Goal: Transaction & Acquisition: Purchase product/service

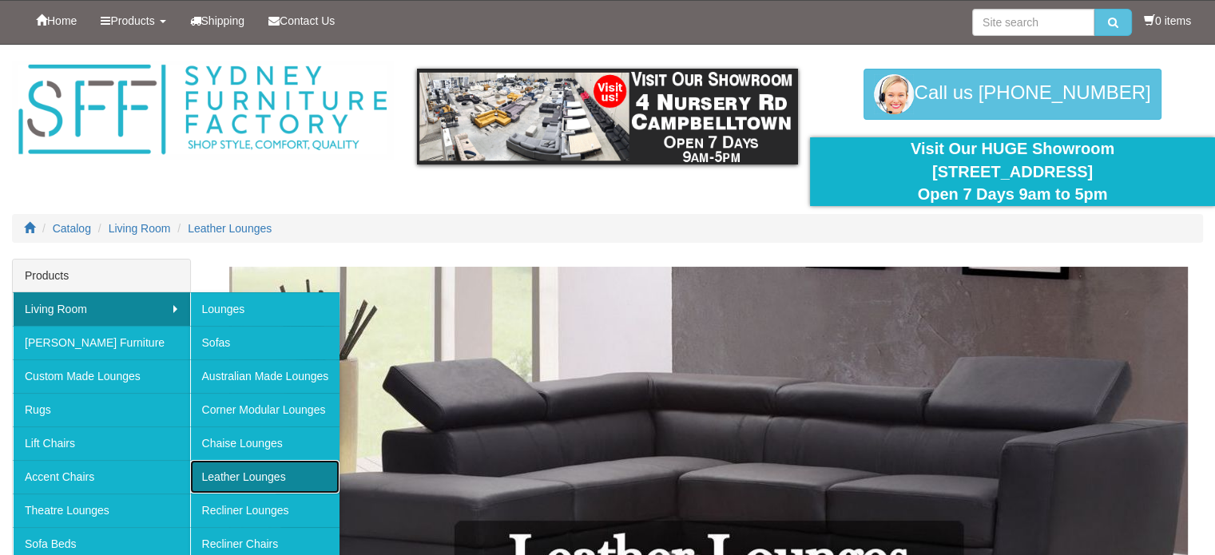
click at [284, 481] on link "Leather Lounges" at bounding box center [265, 477] width 150 height 34
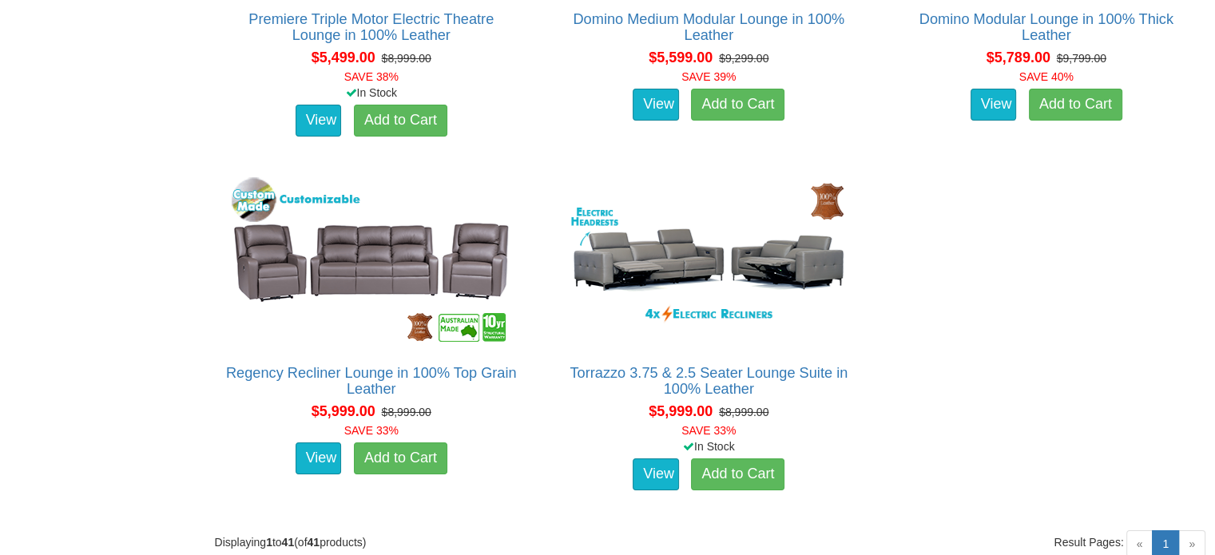
scroll to position [5552, 0]
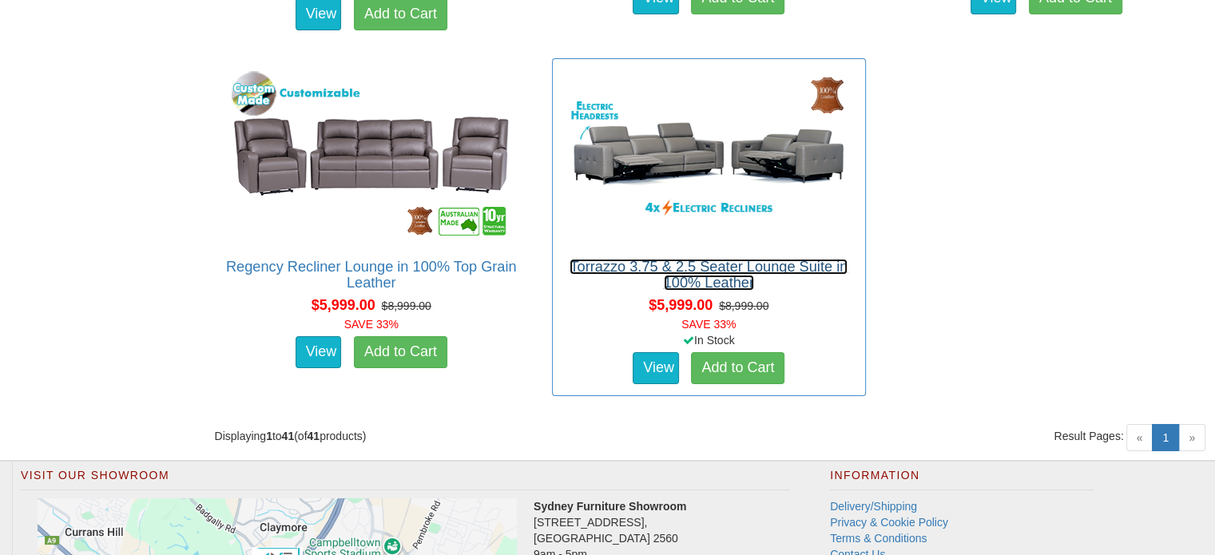
click at [636, 266] on link "Torrazzo 3.75 & 2.5 Seater Lounge Suite in 100% Leather" at bounding box center [709, 275] width 278 height 32
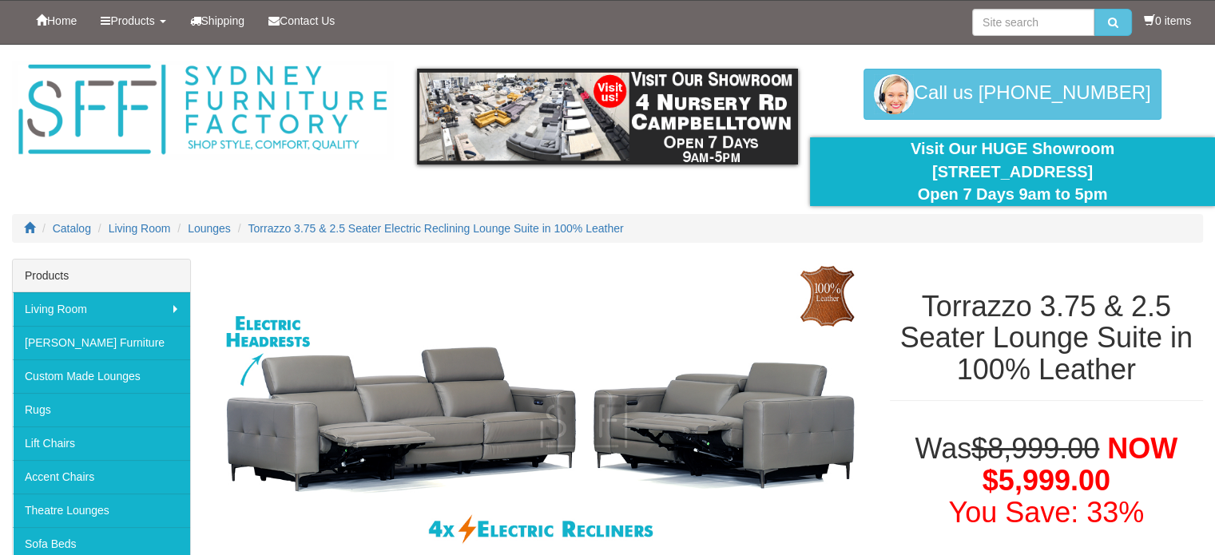
click at [1045, 499] on font "You Save: 33%" at bounding box center [1046, 512] width 196 height 33
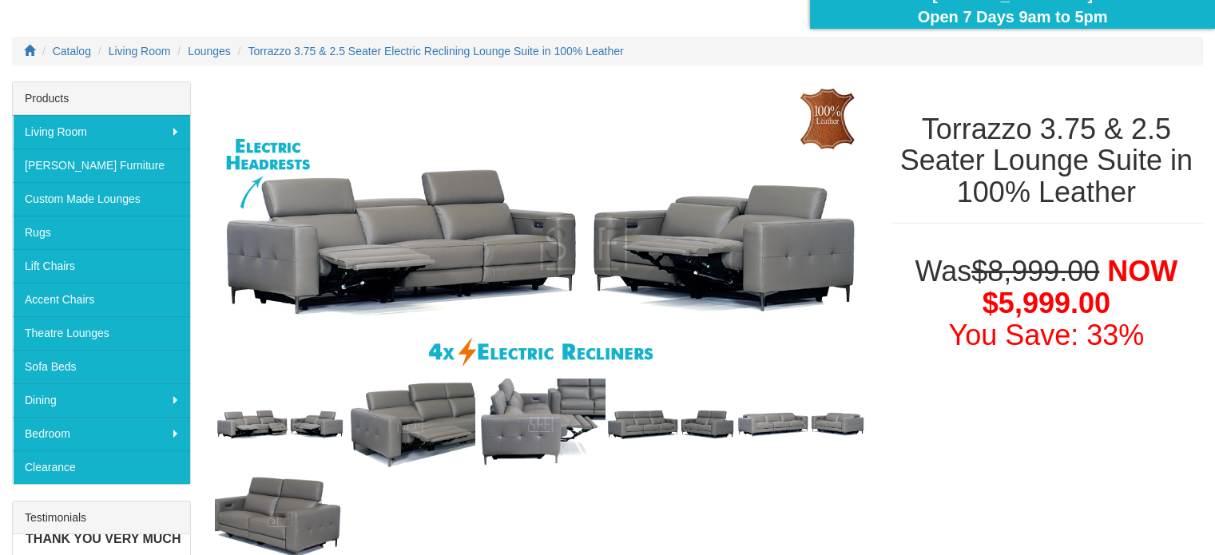
scroll to position [192, 0]
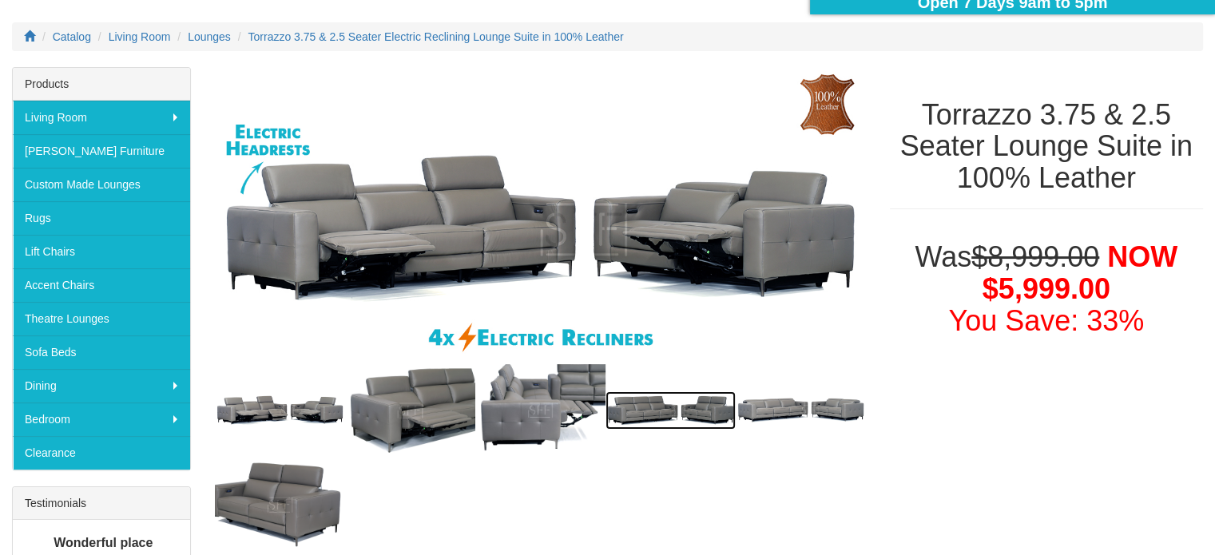
click at [646, 405] on img at bounding box center [671, 410] width 130 height 38
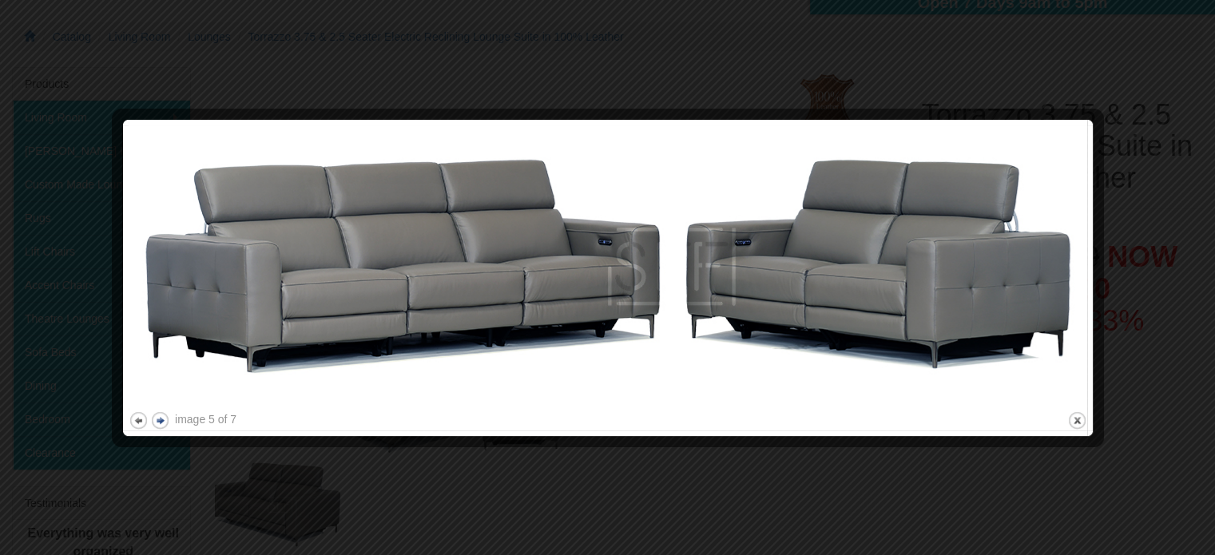
click at [160, 417] on button "next" at bounding box center [160, 421] width 20 height 20
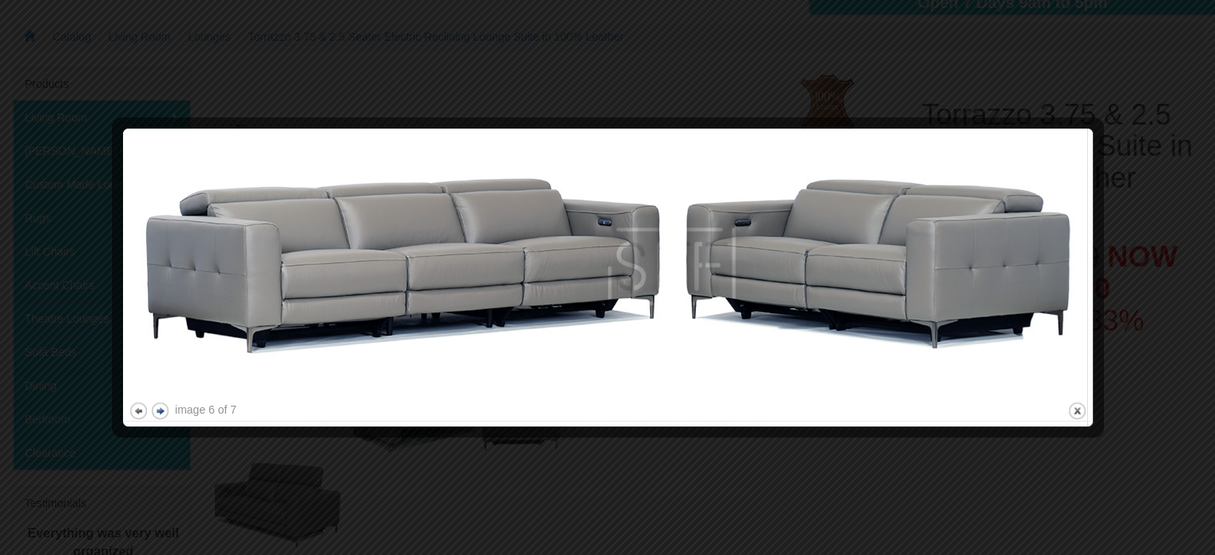
click at [160, 417] on button "next" at bounding box center [160, 411] width 20 height 20
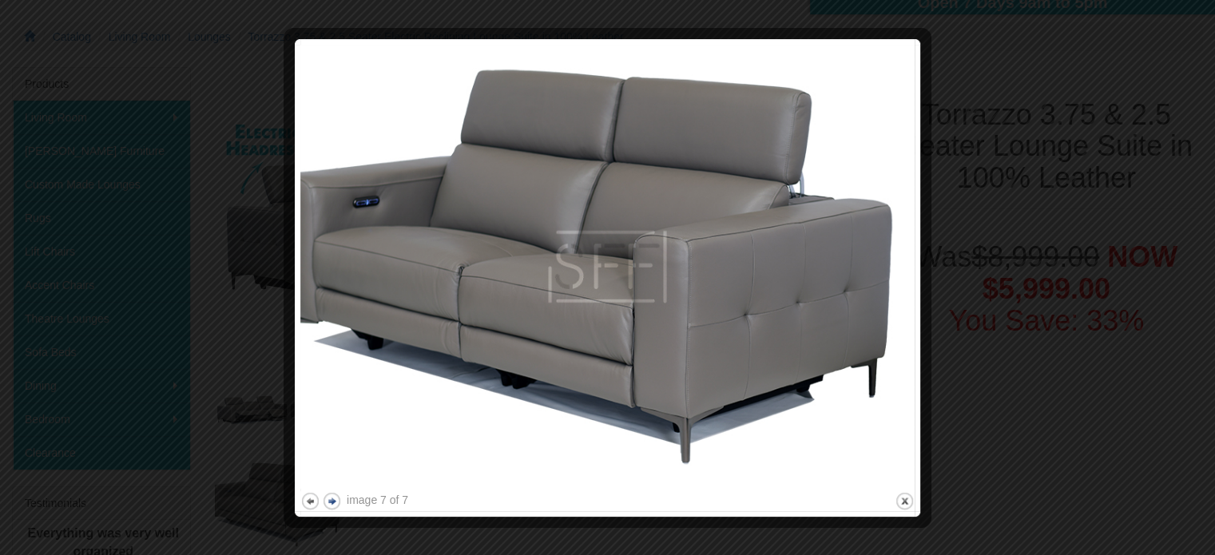
click at [160, 417] on div at bounding box center [607, 277] width 1215 height 555
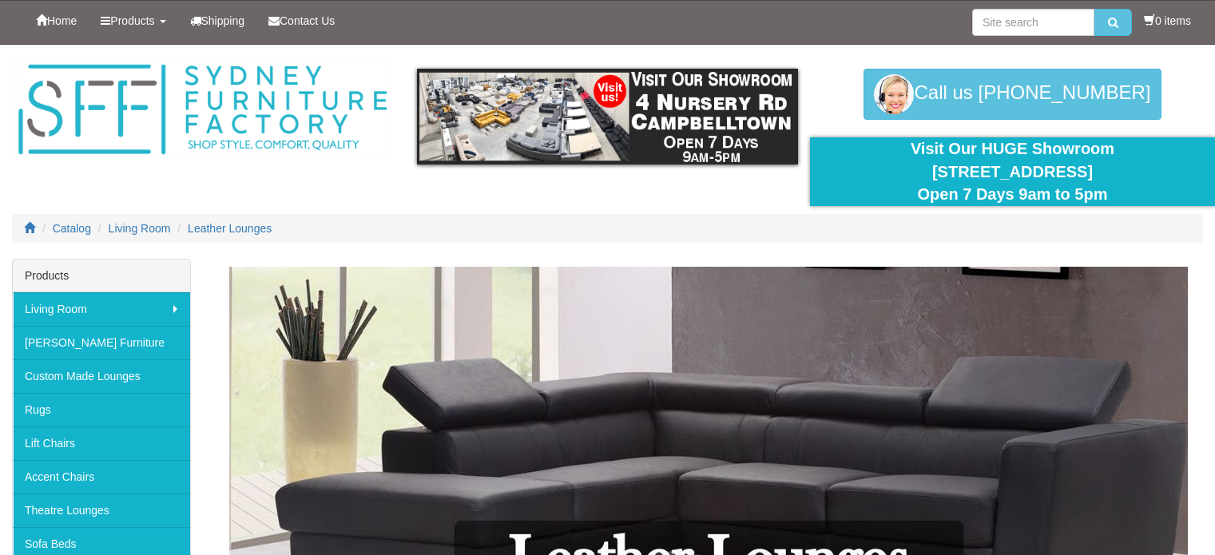
scroll to position [5545, 0]
